Goal: Task Accomplishment & Management: Use online tool/utility

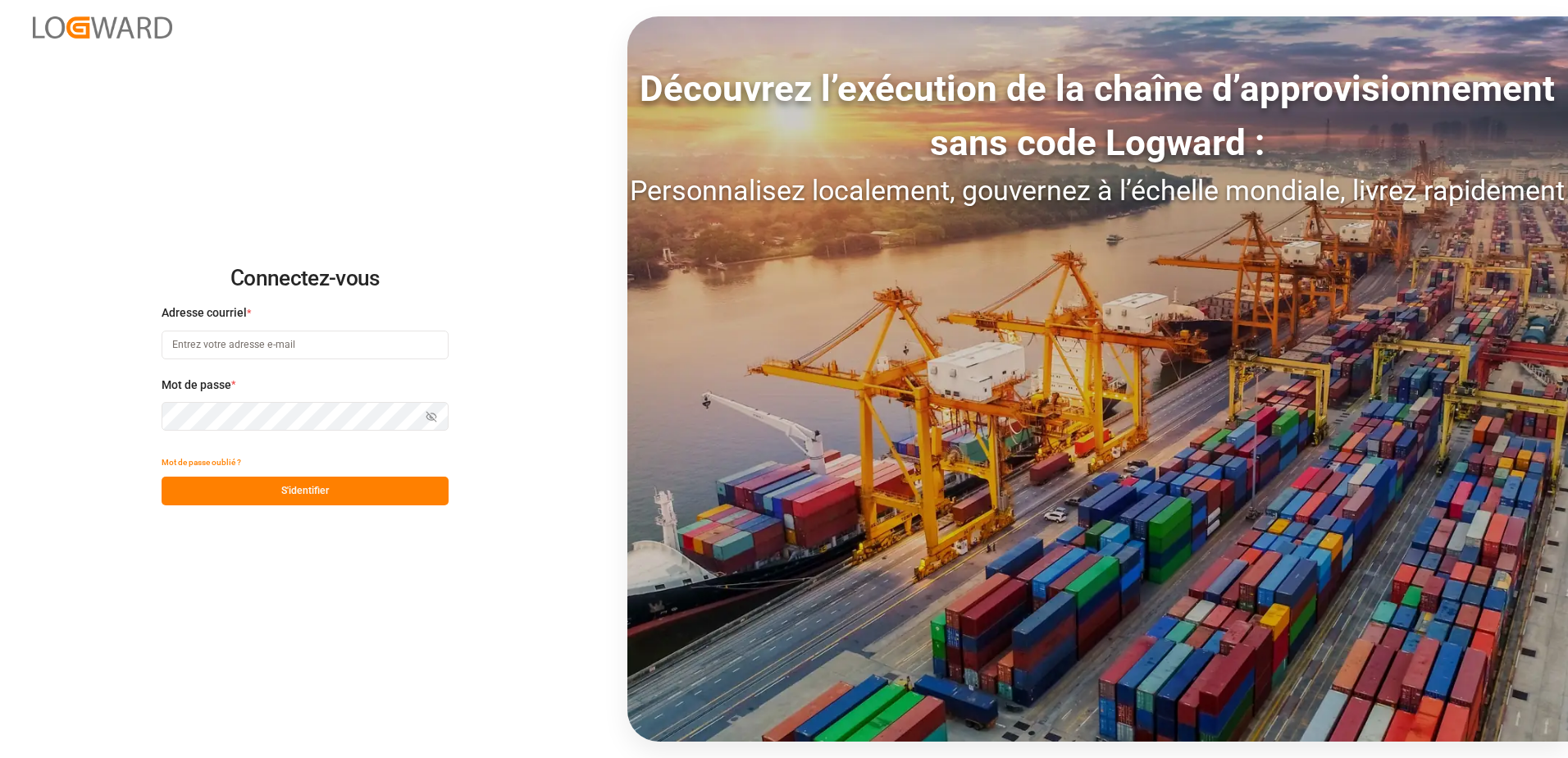
type input "[EMAIL_ADDRESS][DOMAIN_NAME]"
click at [337, 489] on button "S'identifier" at bounding box center [305, 491] width 287 height 29
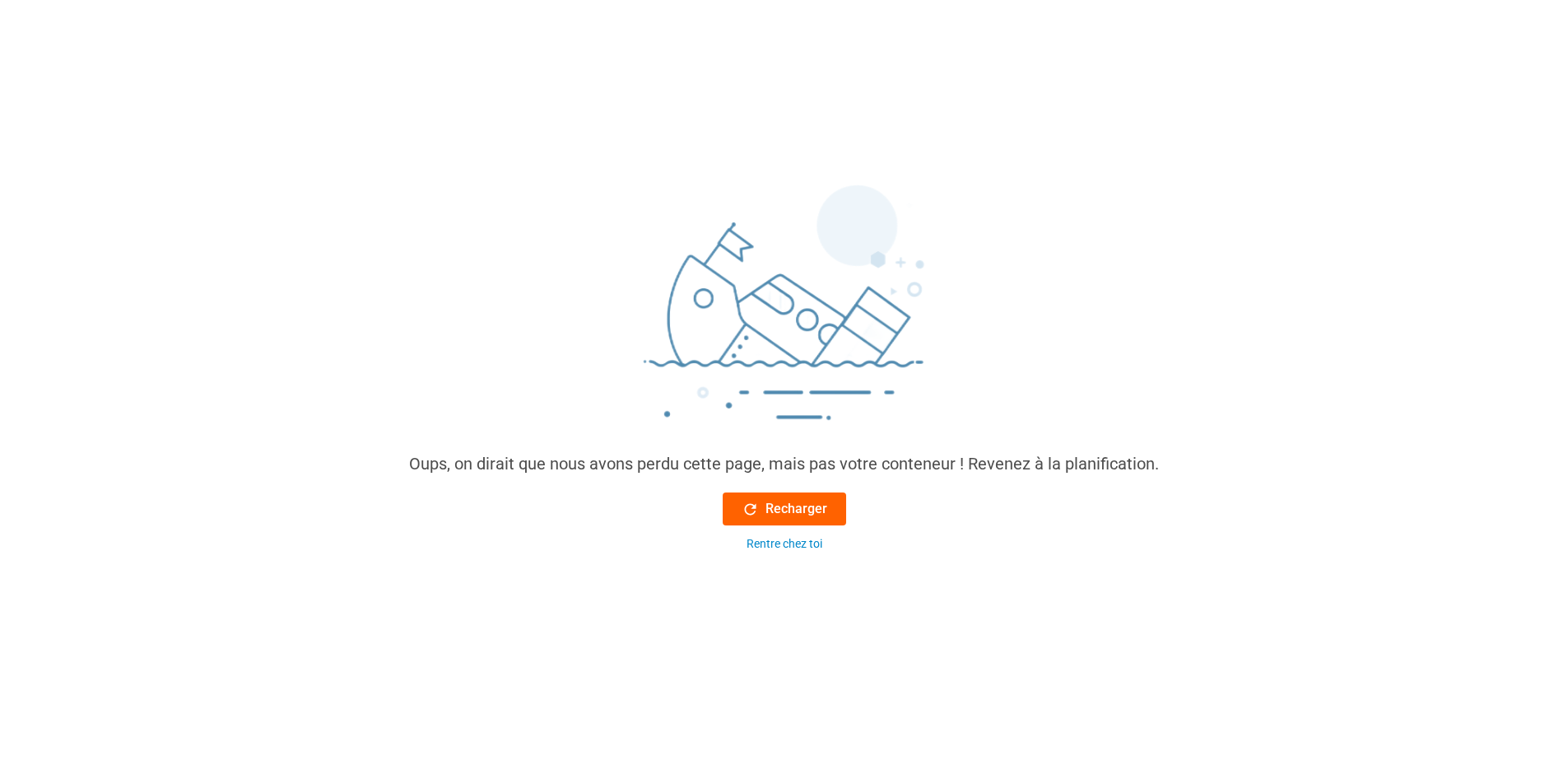
click at [804, 506] on font "Recharger" at bounding box center [795, 508] width 62 height 20
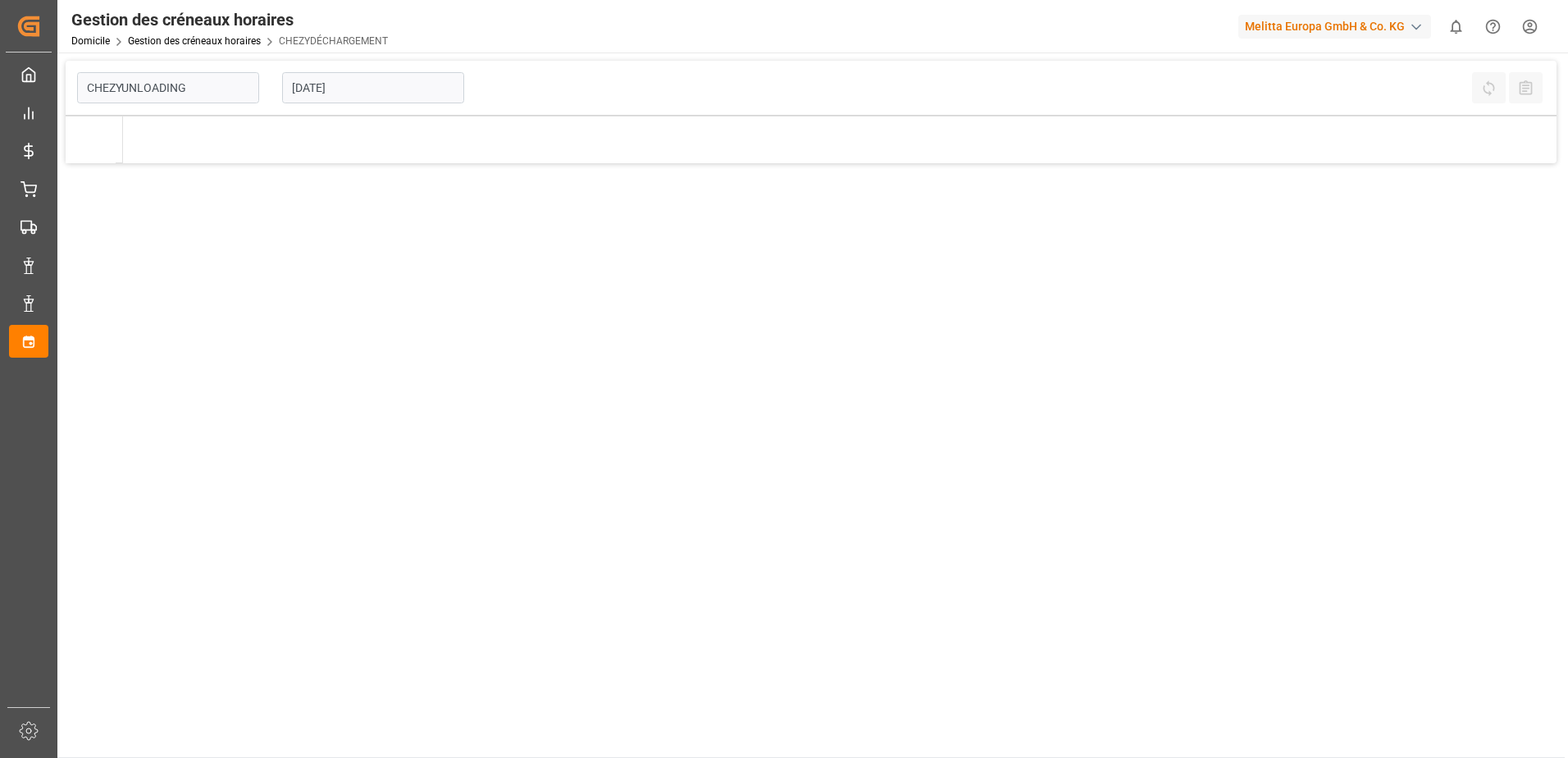
type input "Chezy Unloading"
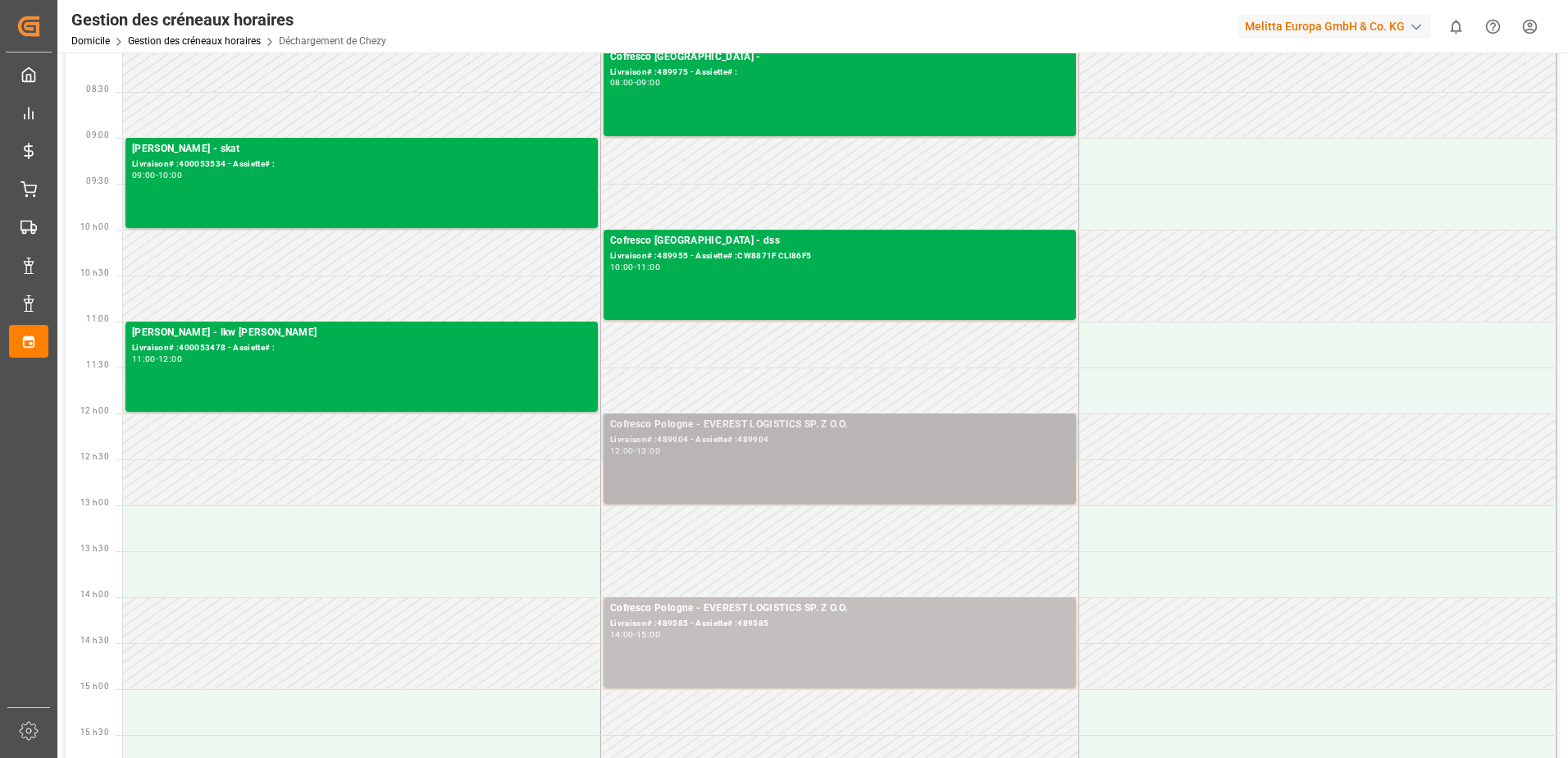
scroll to position [164, 0]
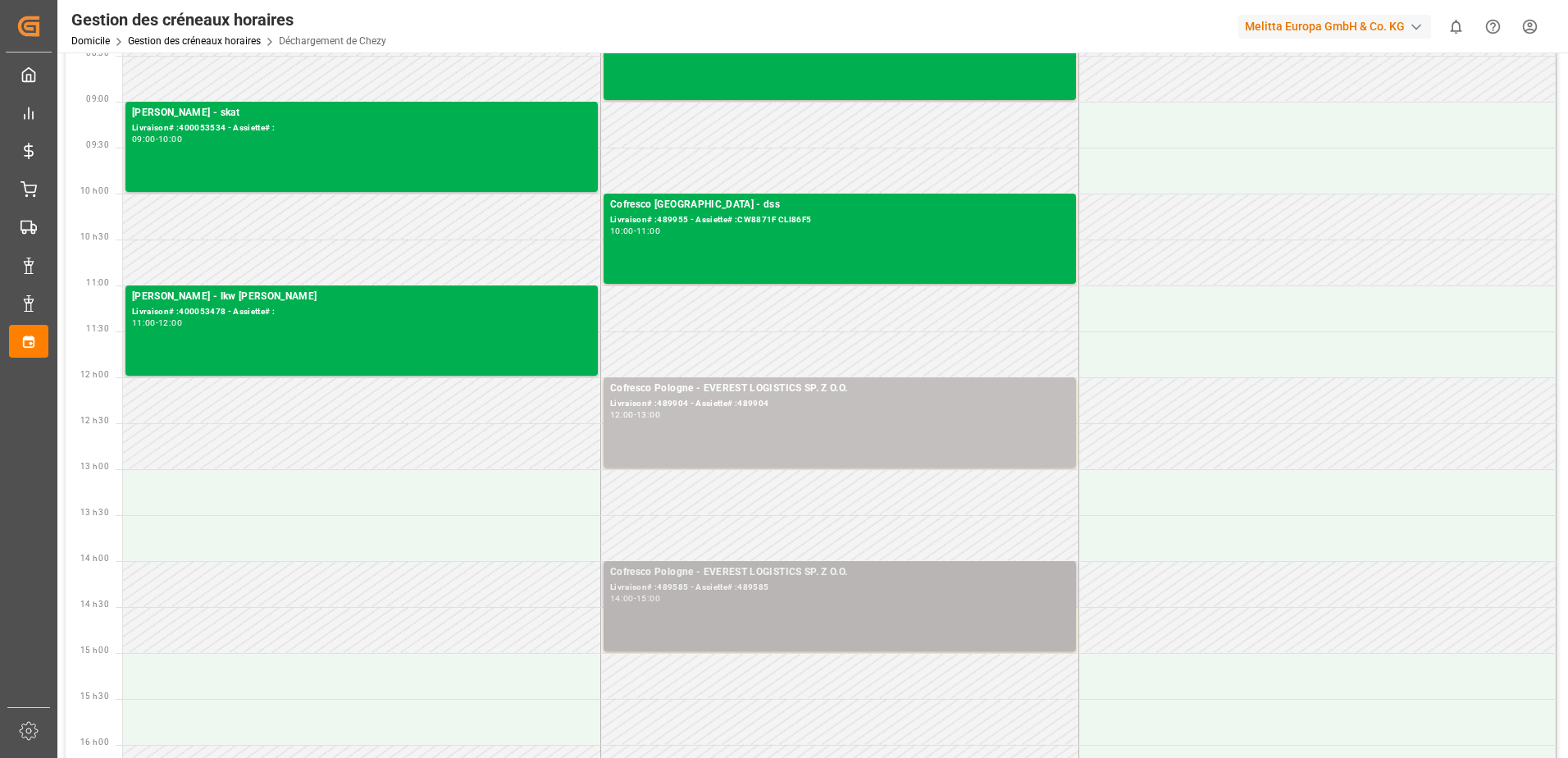
click at [896, 627] on div "Cofresco Pologne - EVEREST LOGISTICS SP. Z O.O. Livraison# :489585 - Assiette# …" at bounding box center [839, 606] width 459 height 84
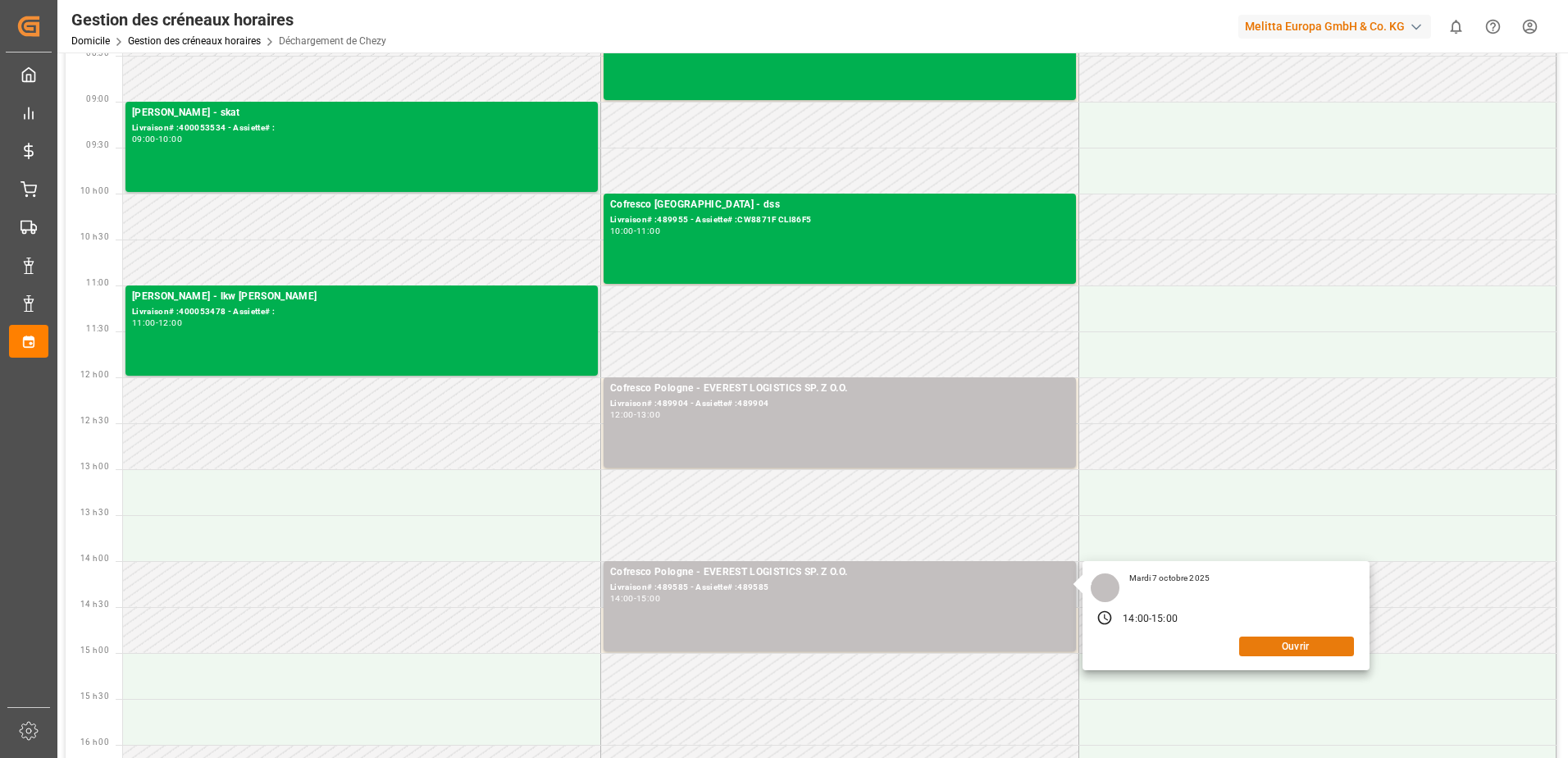
click at [1288, 646] on button "Ouvrir" at bounding box center [1296, 646] width 115 height 20
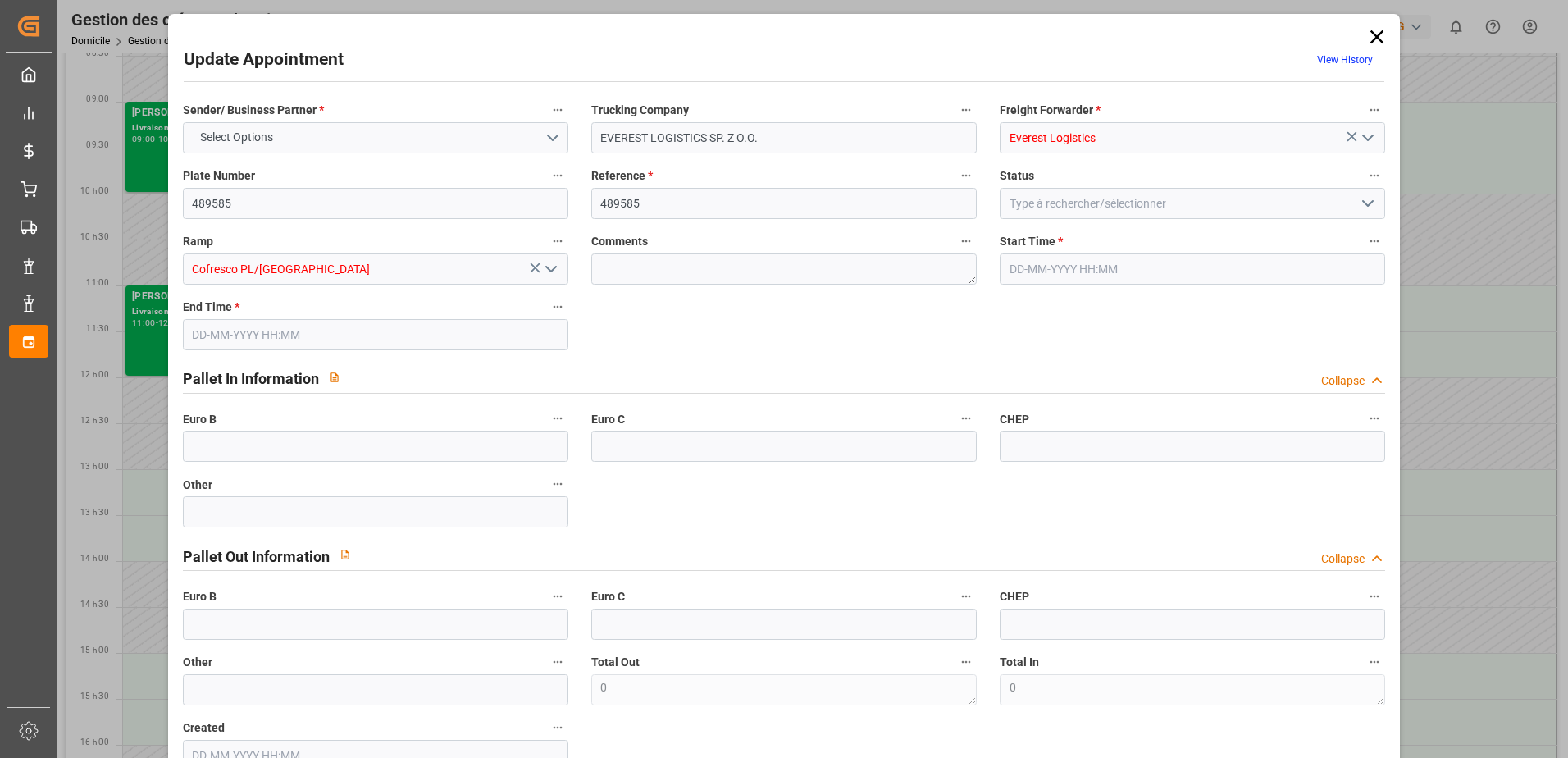
type input "[DATE] 14:00"
type input "[DATE] 15:00"
type input "[DATE] 10:57"
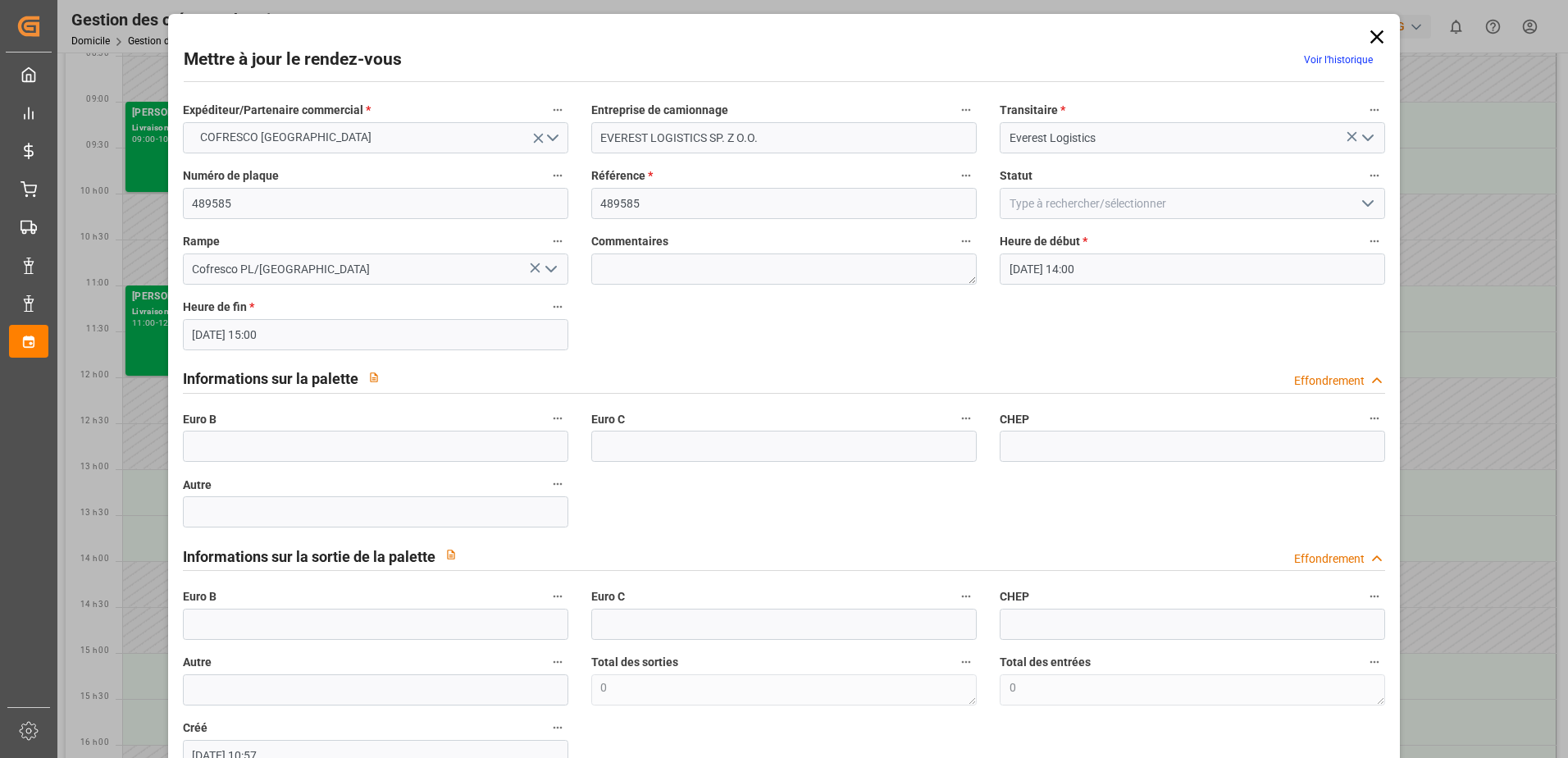
click at [1362, 211] on icon "Ouvrir le menu" at bounding box center [1368, 203] width 20 height 20
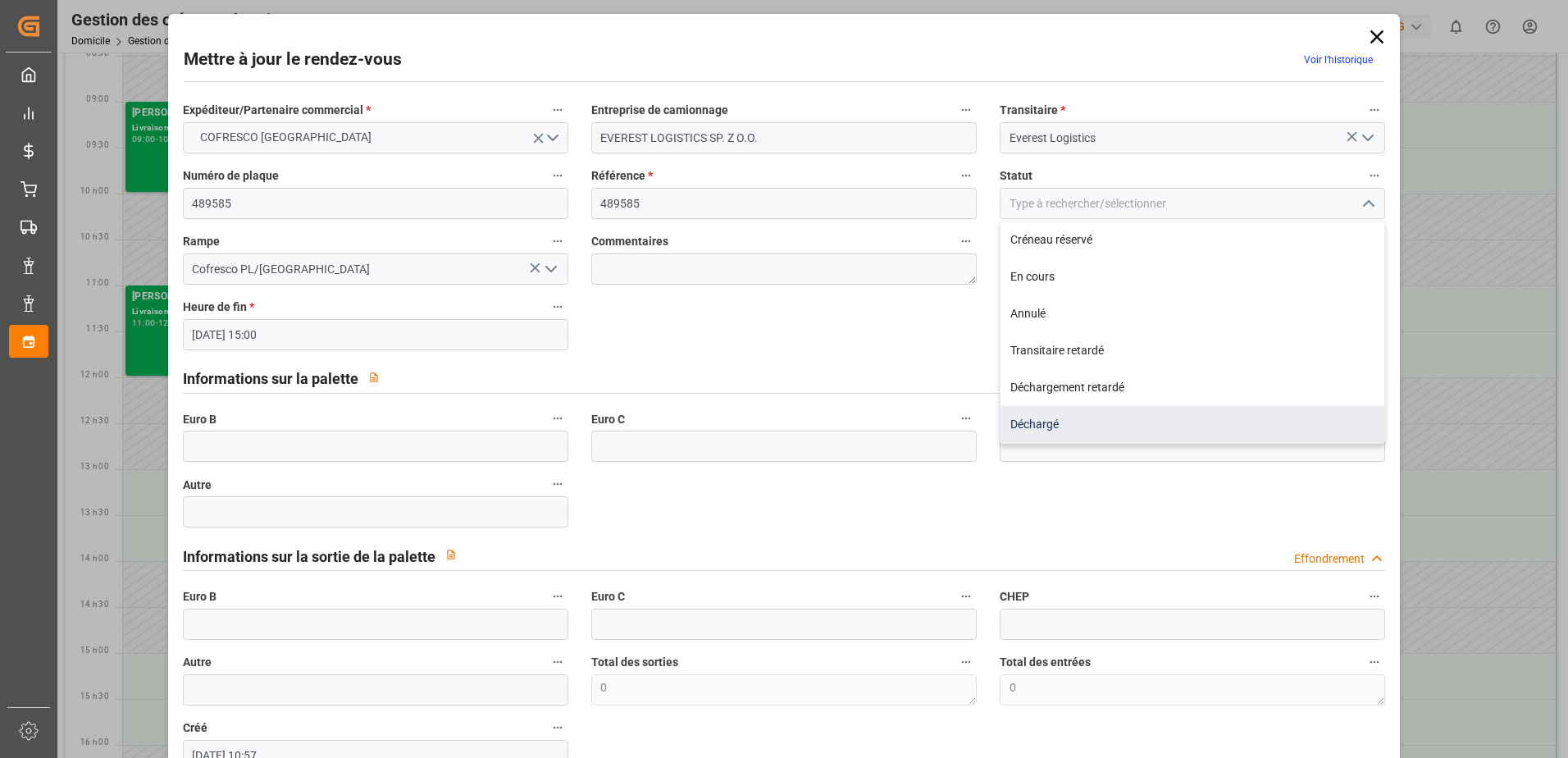
click at [1061, 423] on div "Déchargé" at bounding box center [1192, 424] width 384 height 37
type input "Unloaded"
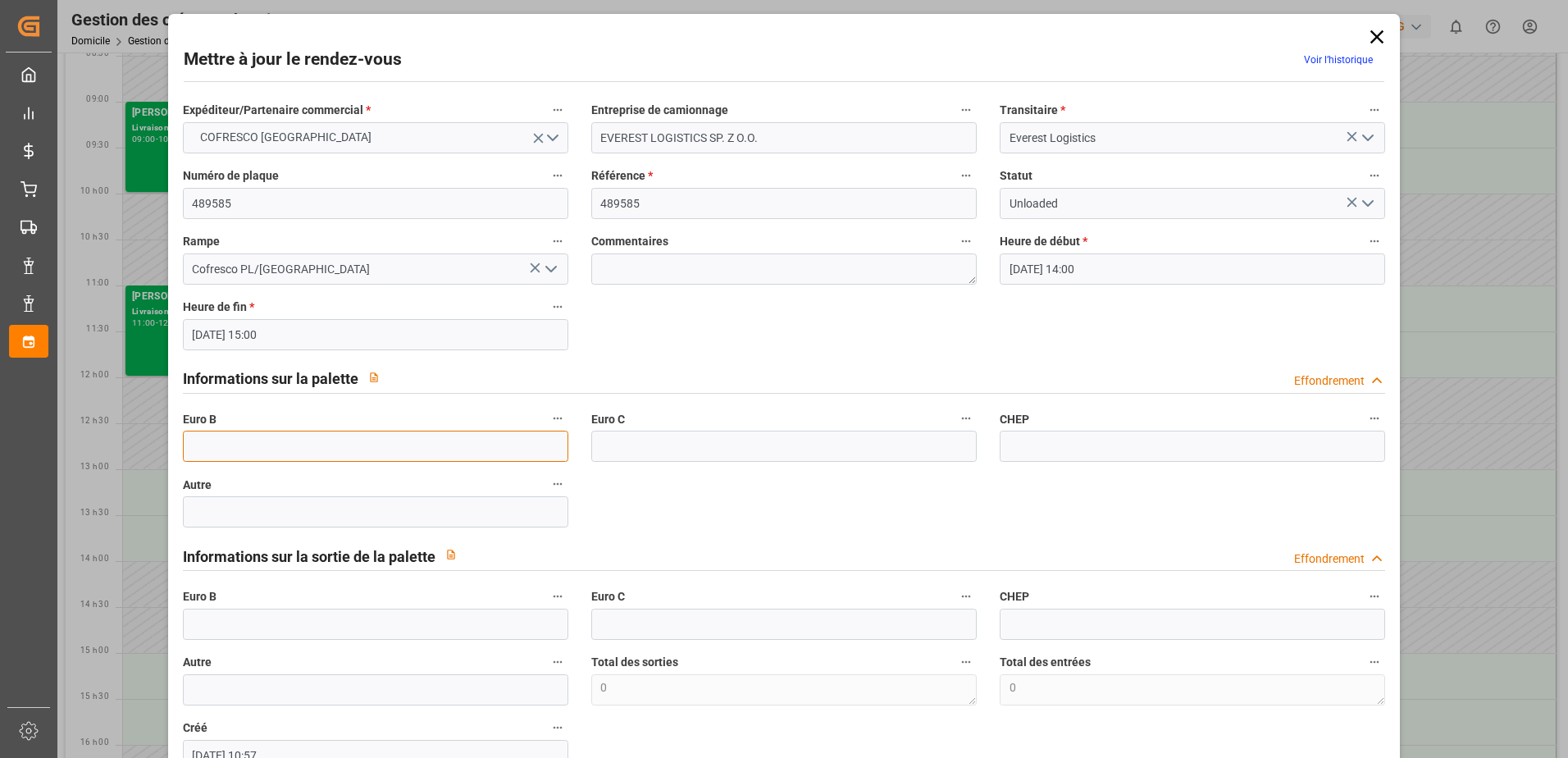
click at [223, 434] on input "text" at bounding box center [375, 446] width 385 height 31
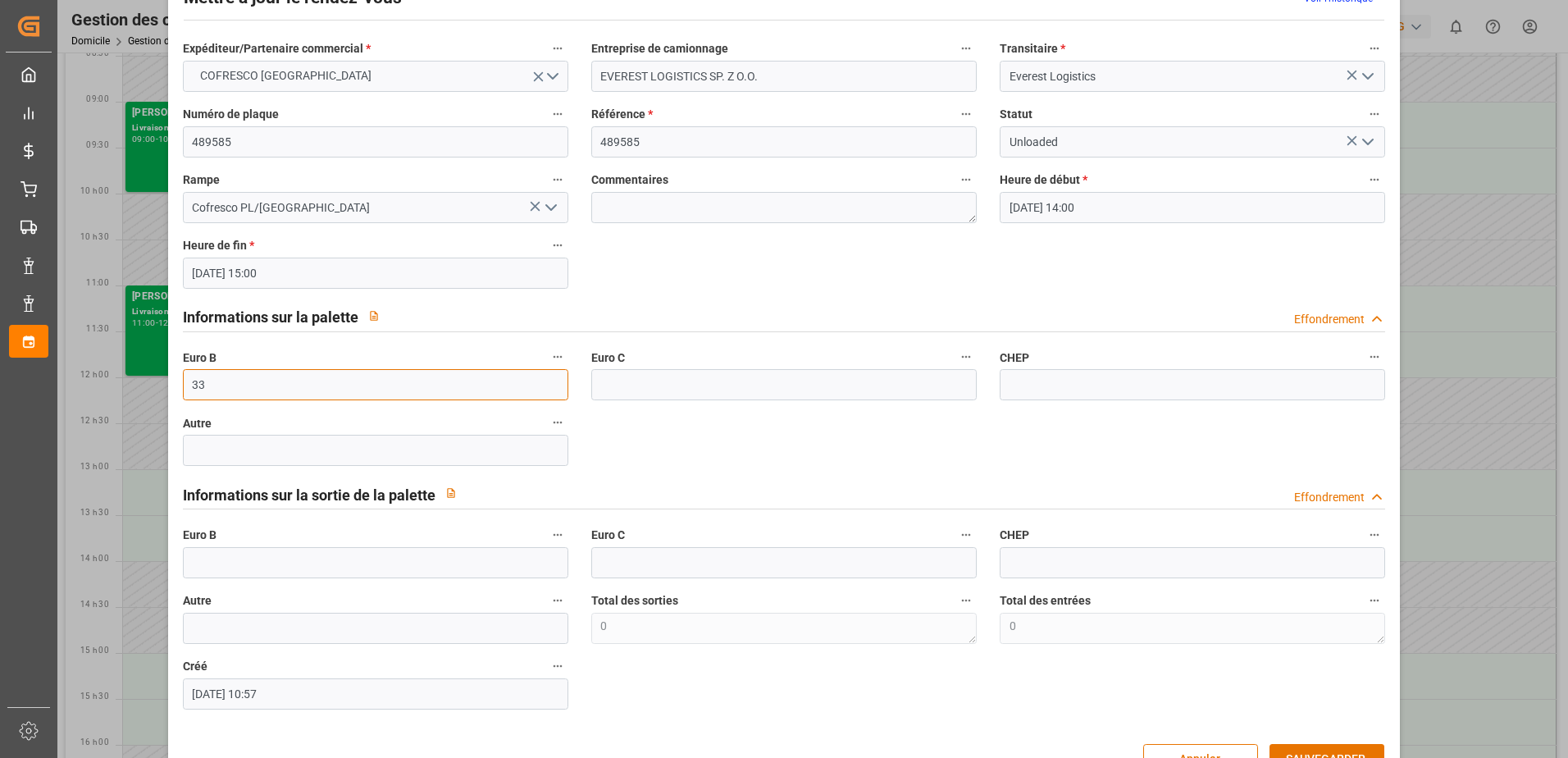
scroll to position [108, 0]
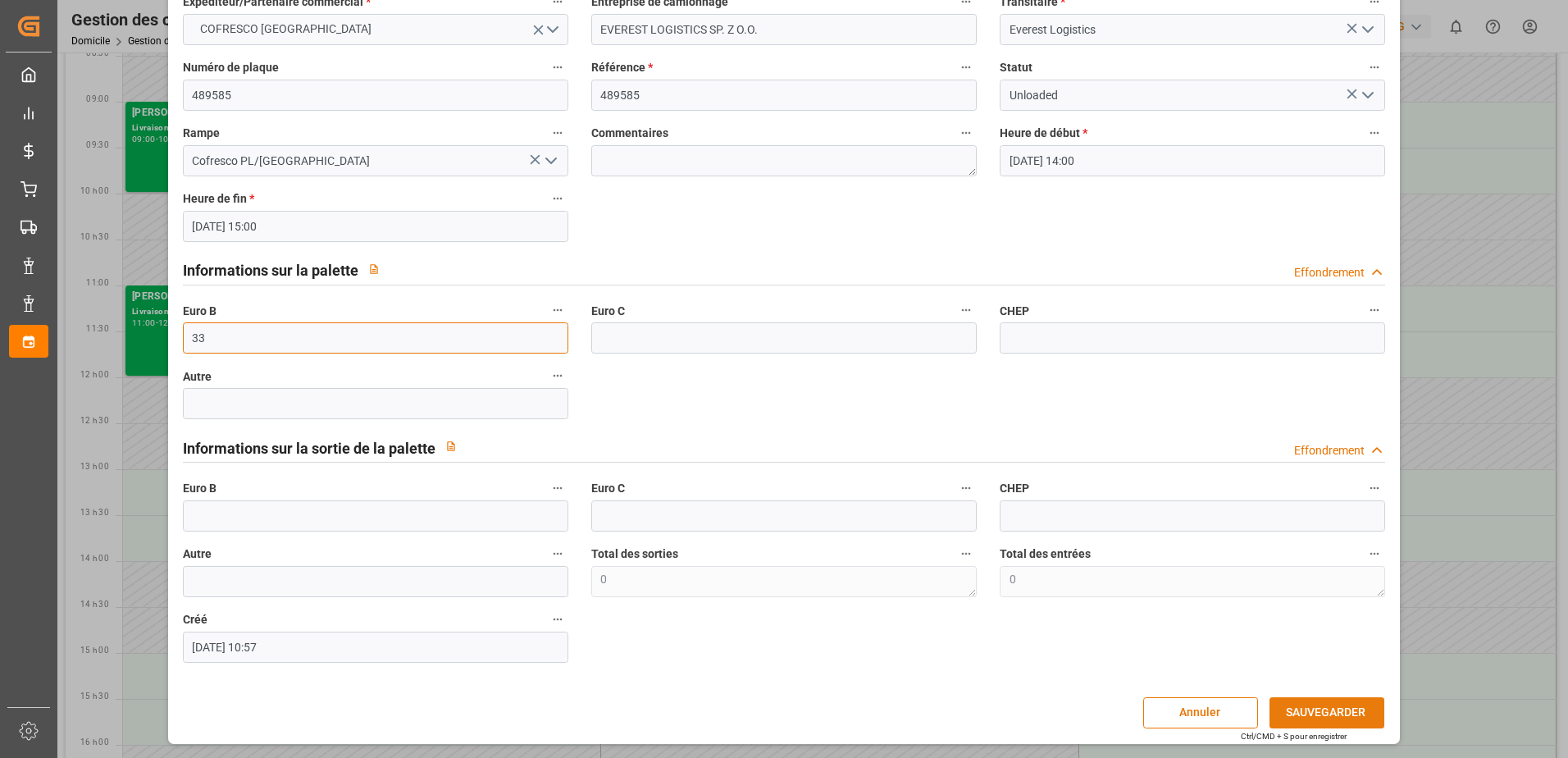
type input "33"
click at [1340, 706] on button "SAUVEGARDER" at bounding box center [1327, 713] width 115 height 31
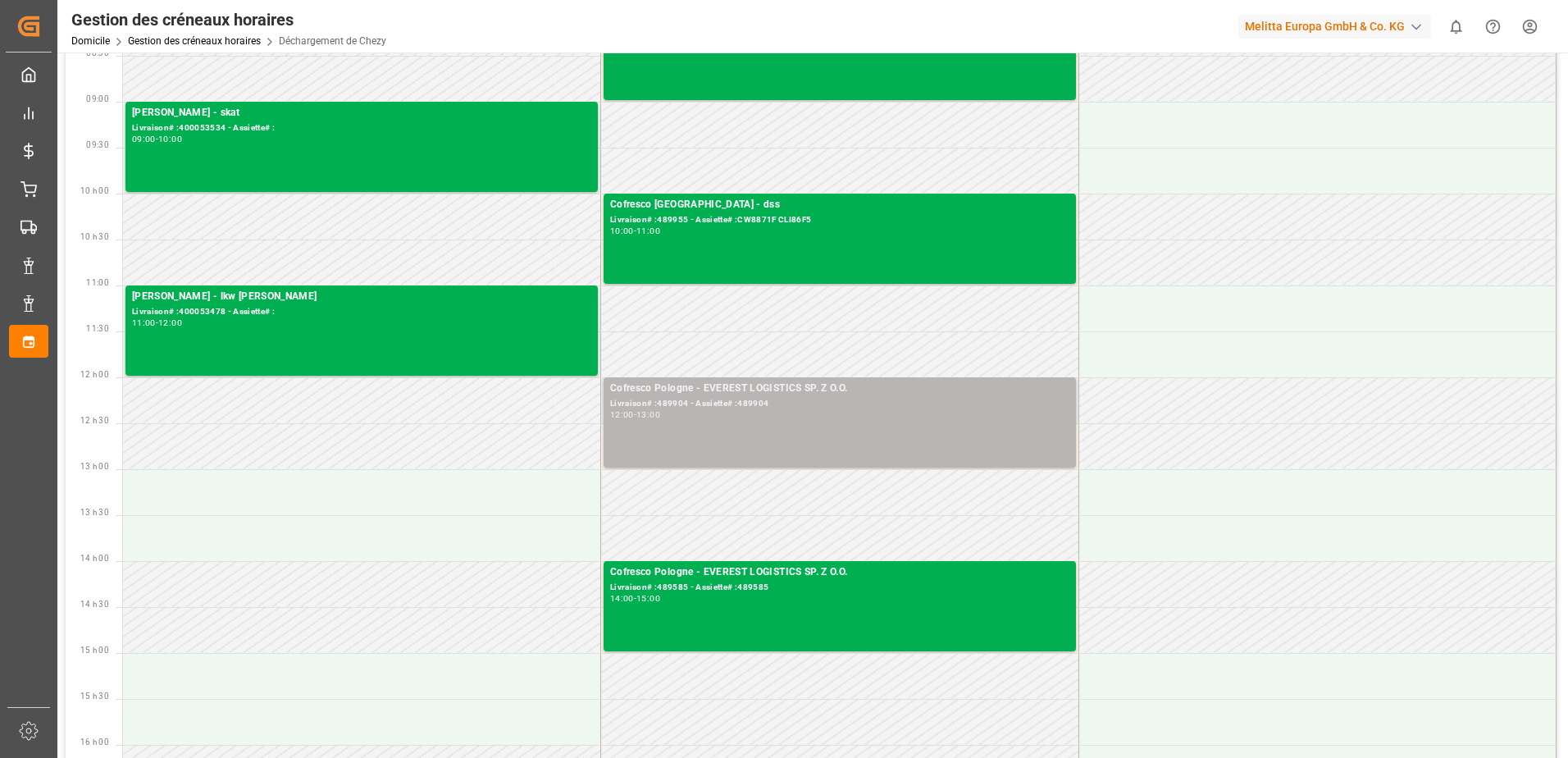
click at [855, 450] on div "Cofresco Pologne - EVEREST LOGISTICS SP. Z O.O. Livraison# :489904 - Assiette# …" at bounding box center [839, 422] width 459 height 84
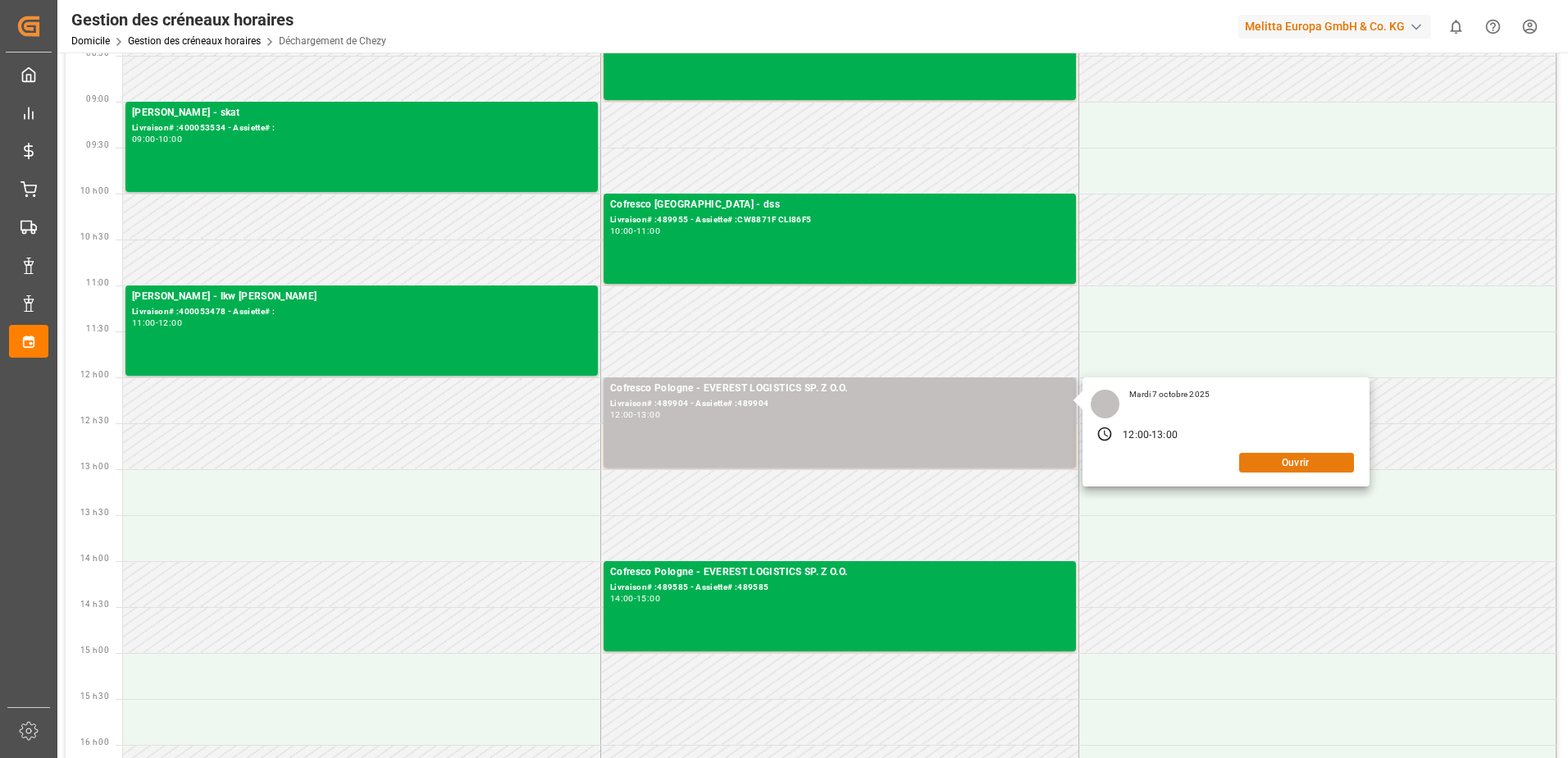
click at [1291, 457] on button "Ouvrir" at bounding box center [1296, 462] width 115 height 20
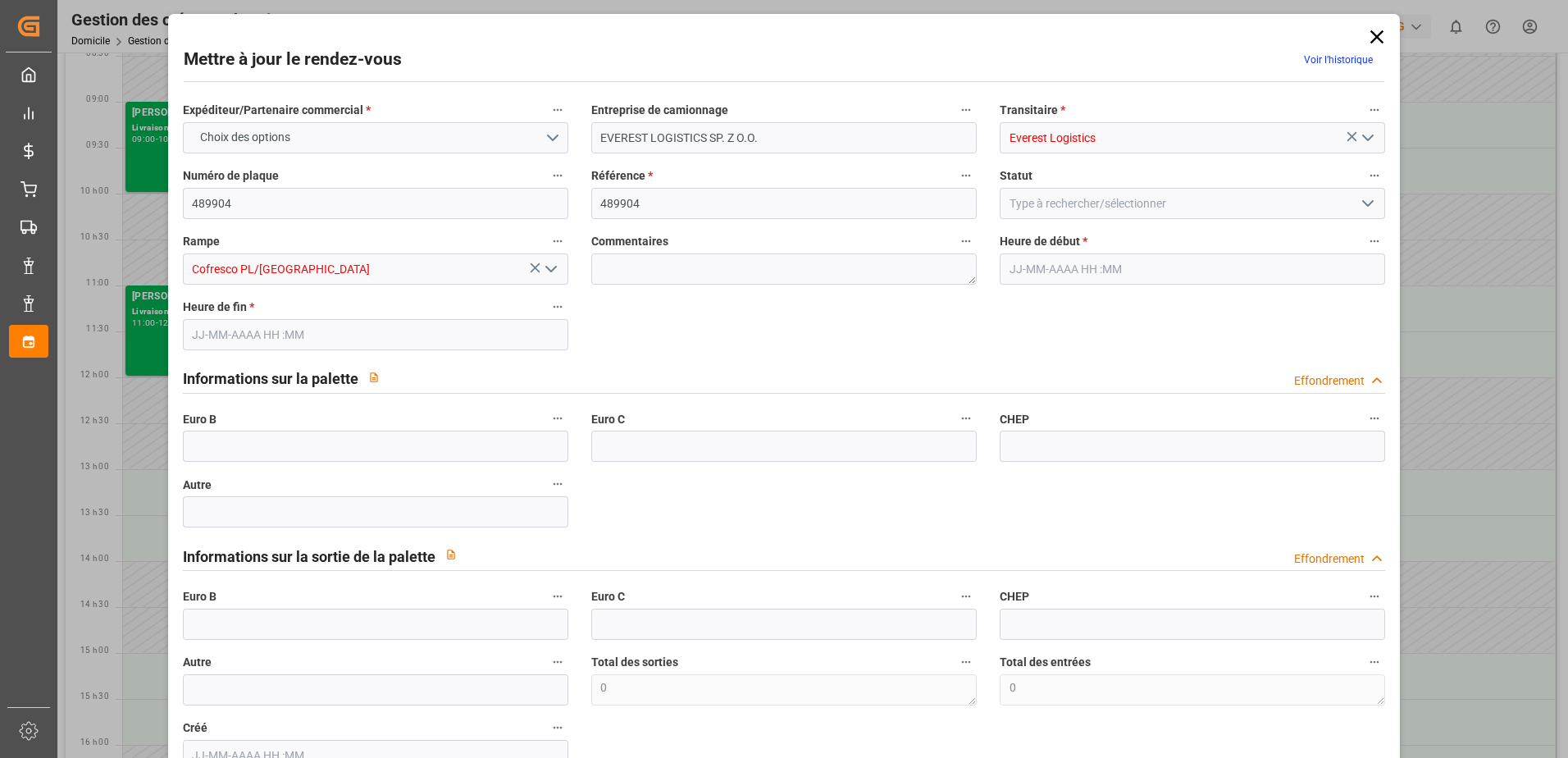
type input "[DATE] 12:00"
type input "[DATE] 13:00"
type input "[DATE] 10:54"
click at [1360, 205] on icon "Ouvrir le menu" at bounding box center [1368, 203] width 20 height 20
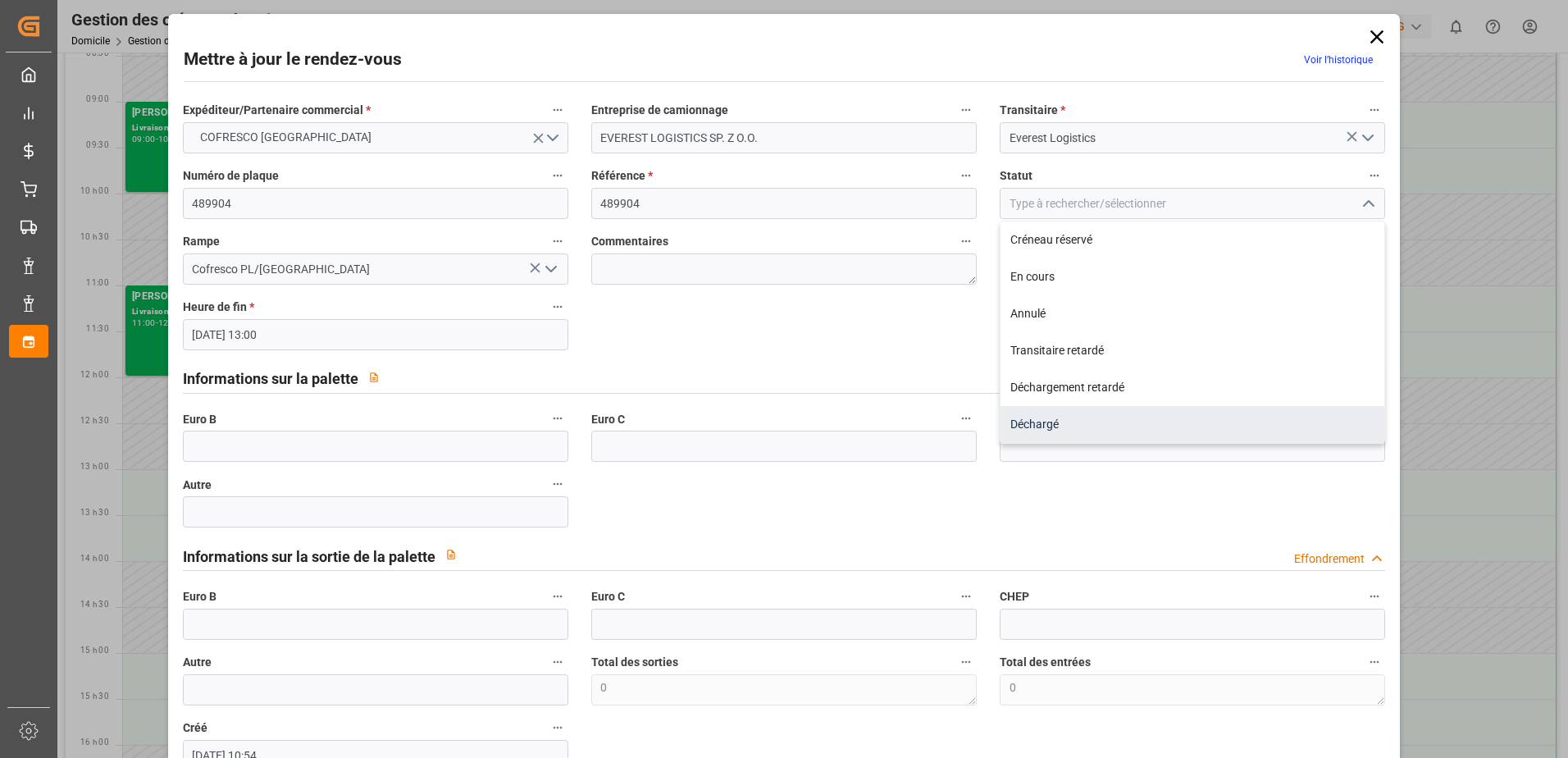
click at [1092, 424] on div "Déchargé" at bounding box center [1192, 424] width 384 height 37
type input "Unloaded"
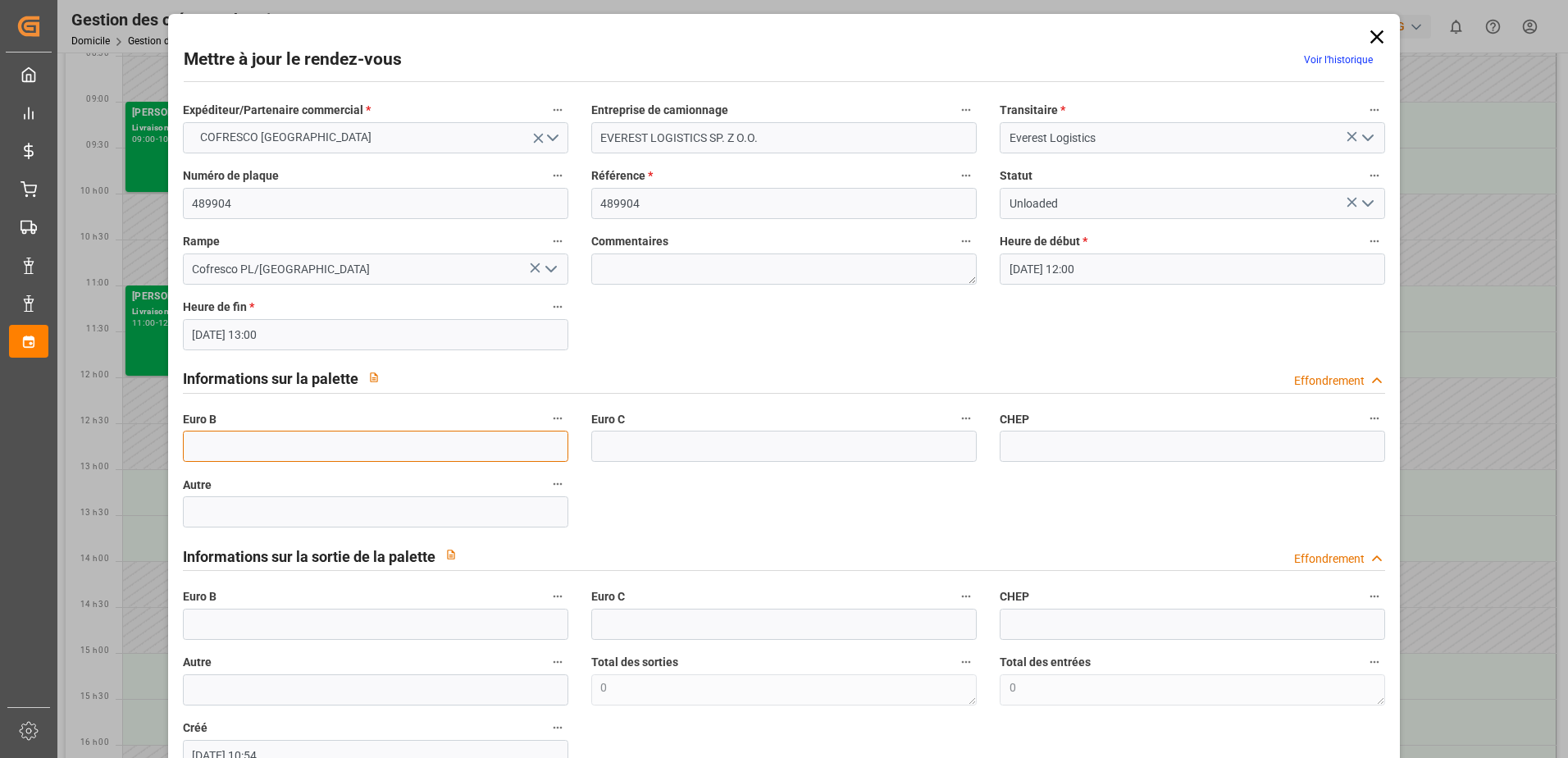
click at [217, 440] on input "text" at bounding box center [375, 446] width 385 height 31
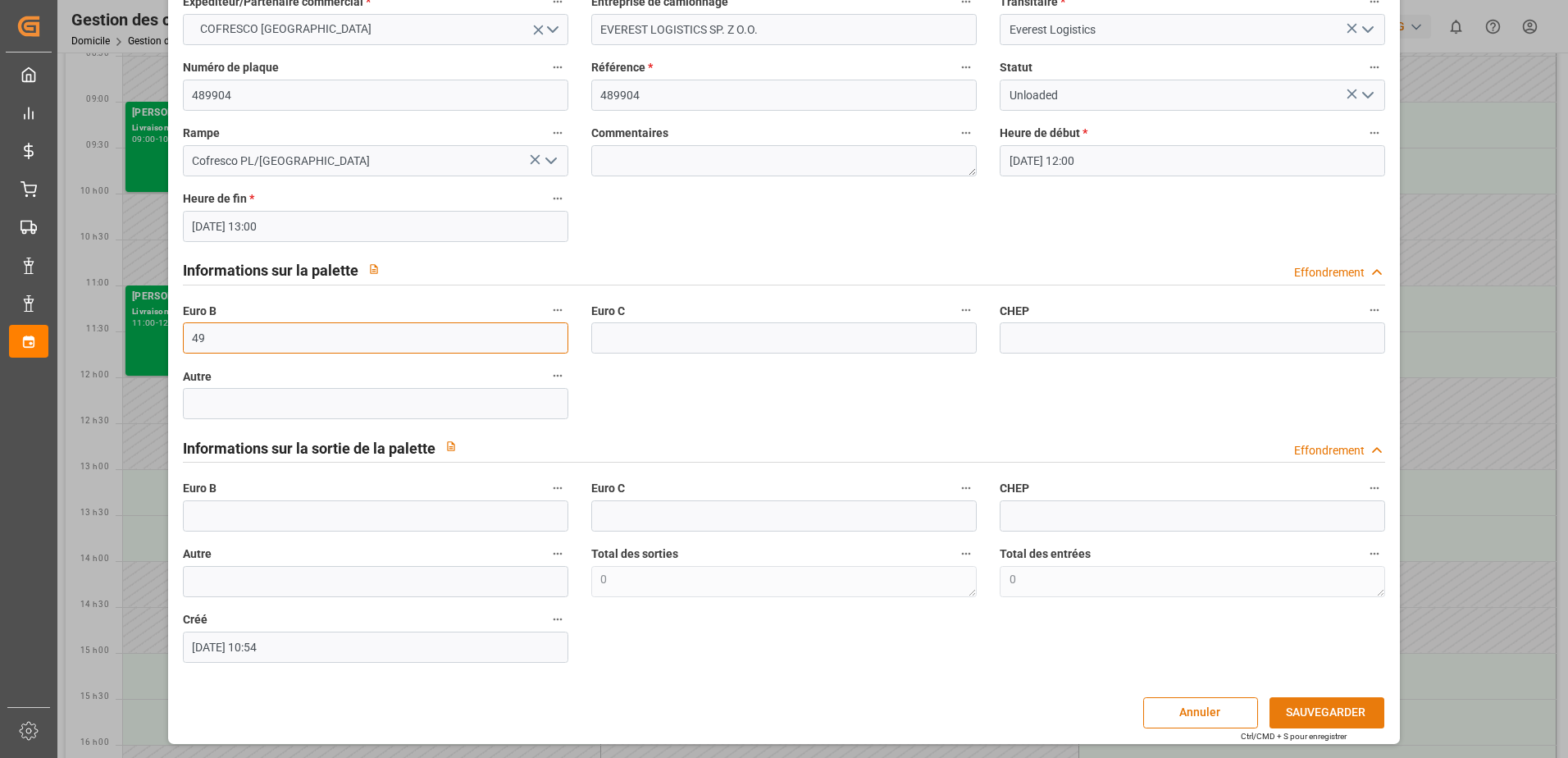
type input "49"
click at [1349, 713] on button "SAUVEGARDER" at bounding box center [1327, 713] width 115 height 31
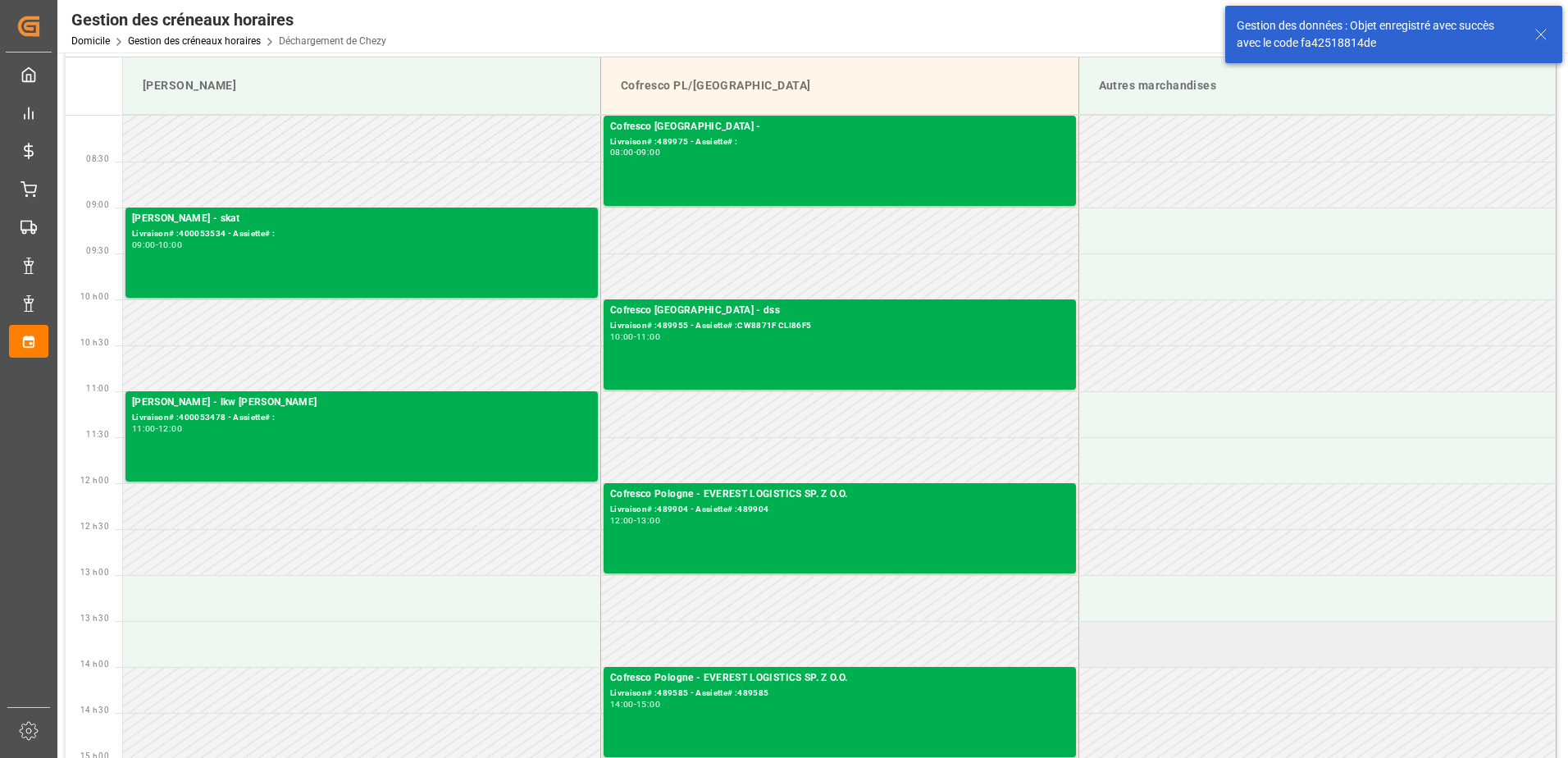
scroll to position [0, 0]
